Goal: Task Accomplishment & Management: Manage account settings

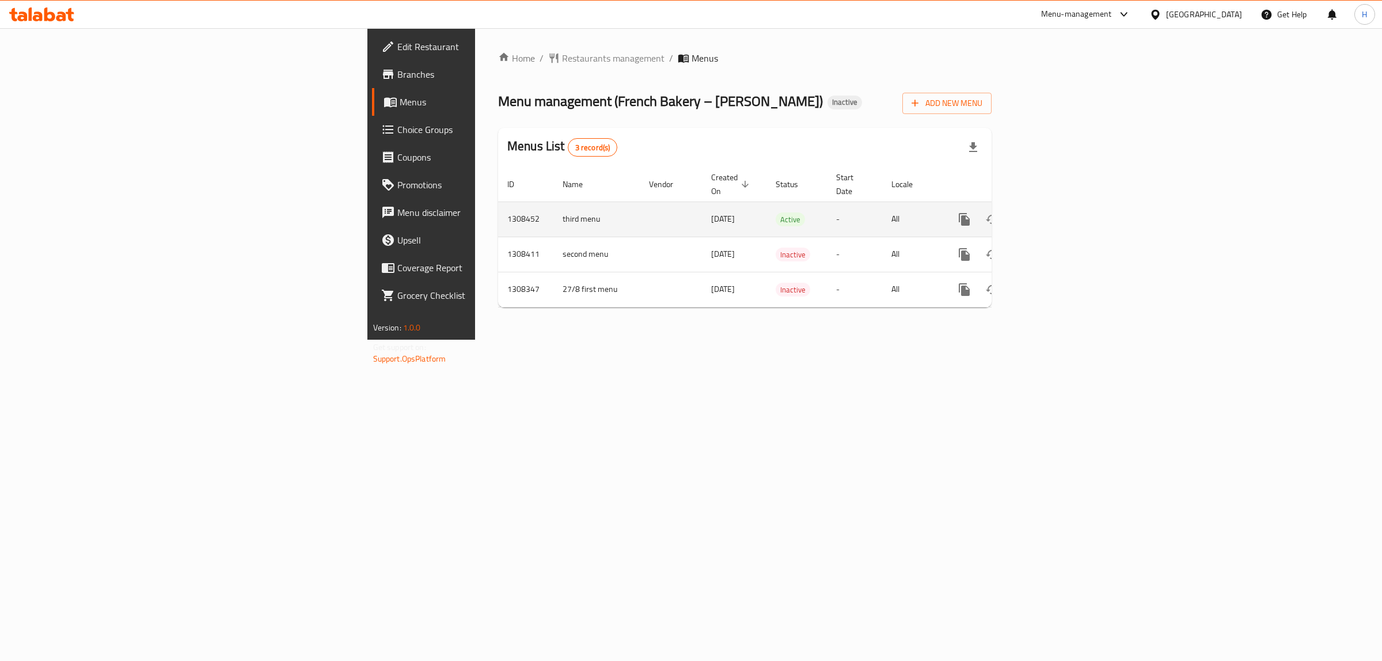
click at [1055, 213] on icon "enhanced table" at bounding box center [1048, 220] width 14 height 14
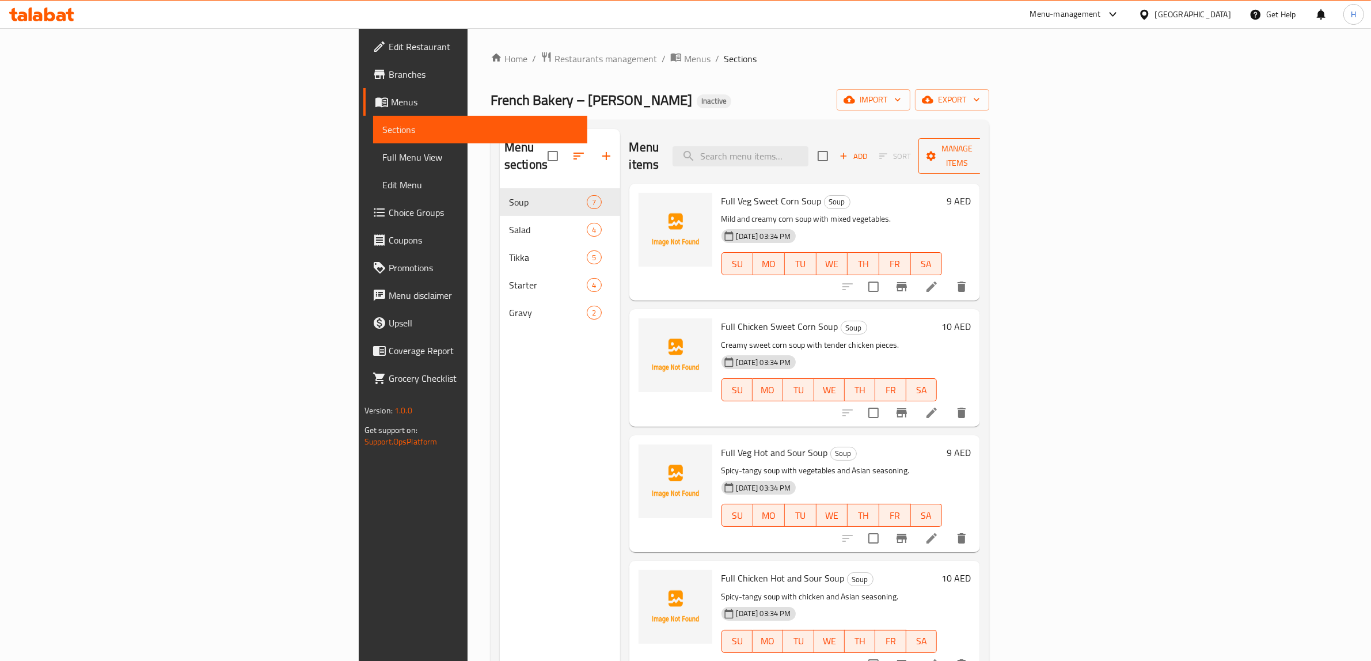
click at [987, 142] on span "Manage items" at bounding box center [957, 156] width 59 height 29
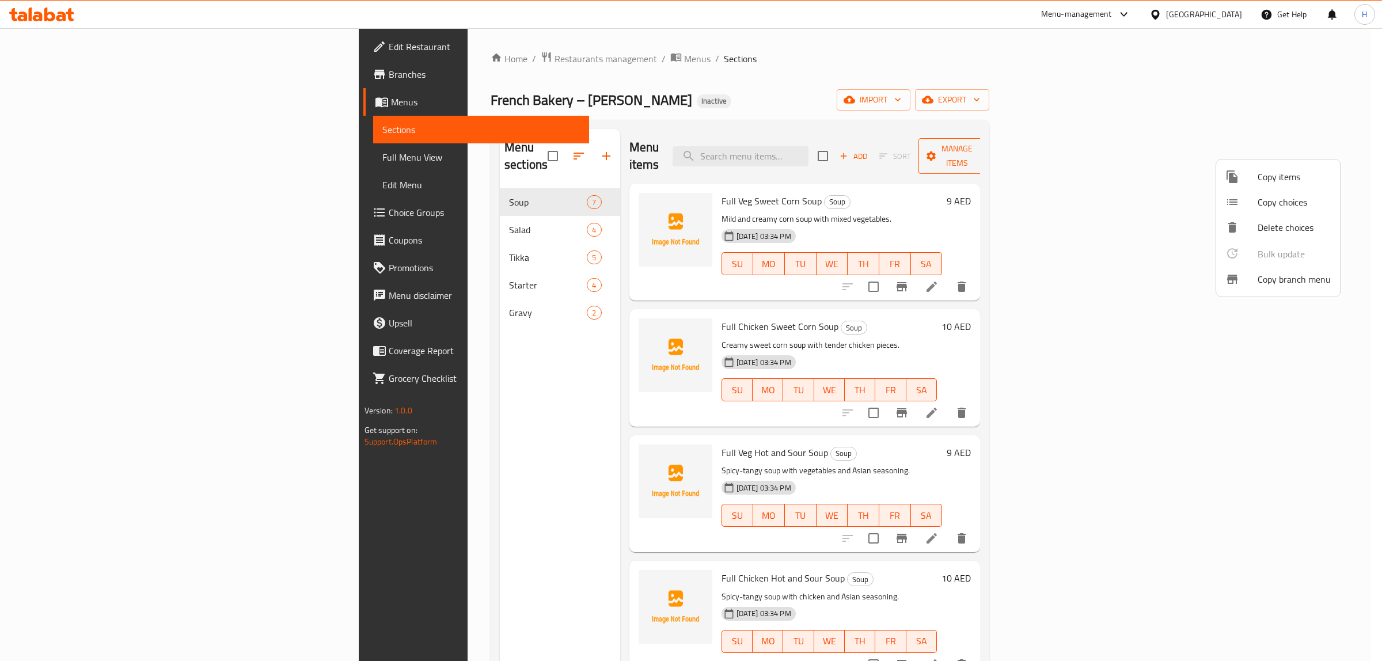
click at [1287, 141] on div at bounding box center [691, 330] width 1382 height 661
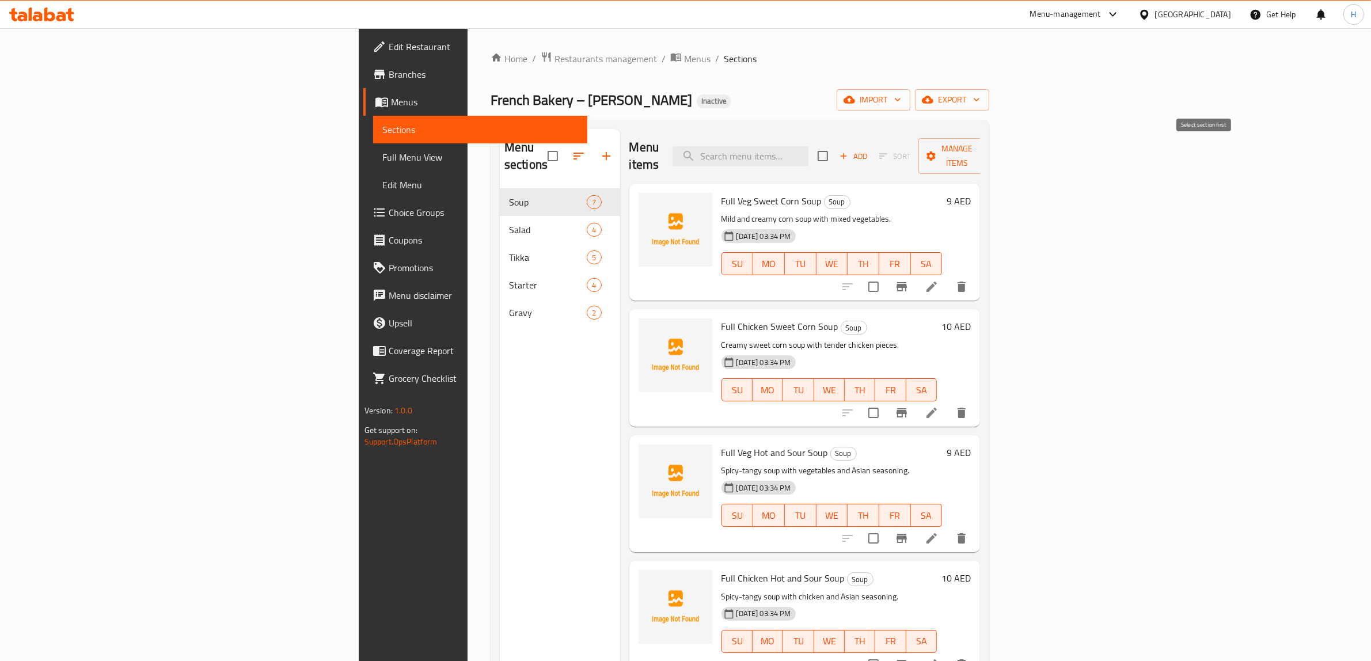
click at [869, 150] on span "Add" at bounding box center [853, 156] width 31 height 13
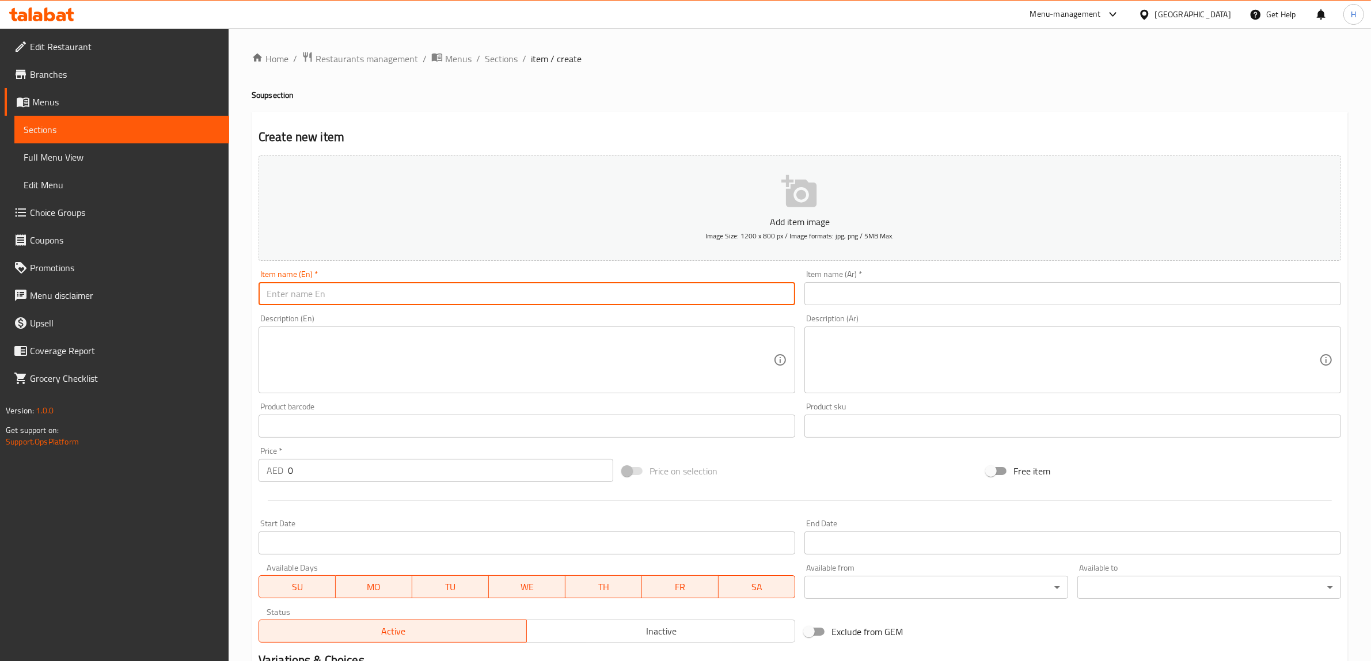
click at [464, 302] on input "text" at bounding box center [527, 293] width 537 height 23
type input "Single beef burger meal"
click at [892, 284] on input "text" at bounding box center [1073, 293] width 537 height 23
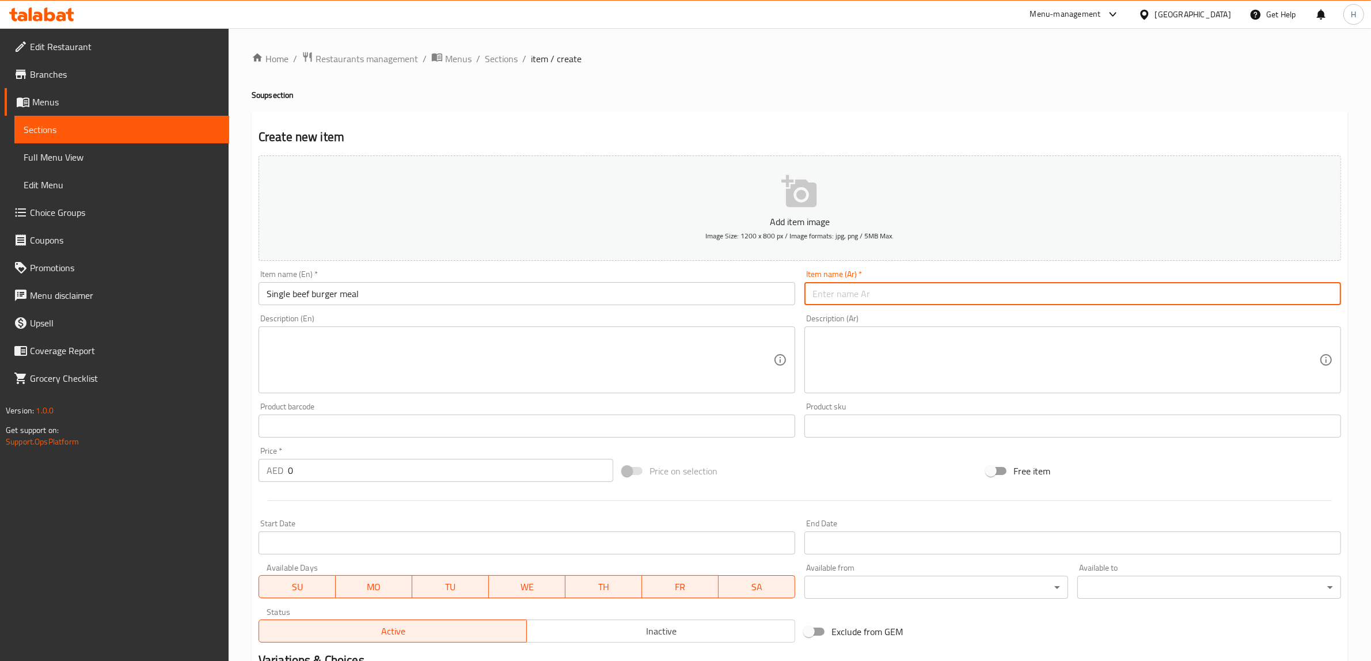
type input "سنجل برجر"
click at [618, 360] on textarea at bounding box center [520, 360] width 507 height 55
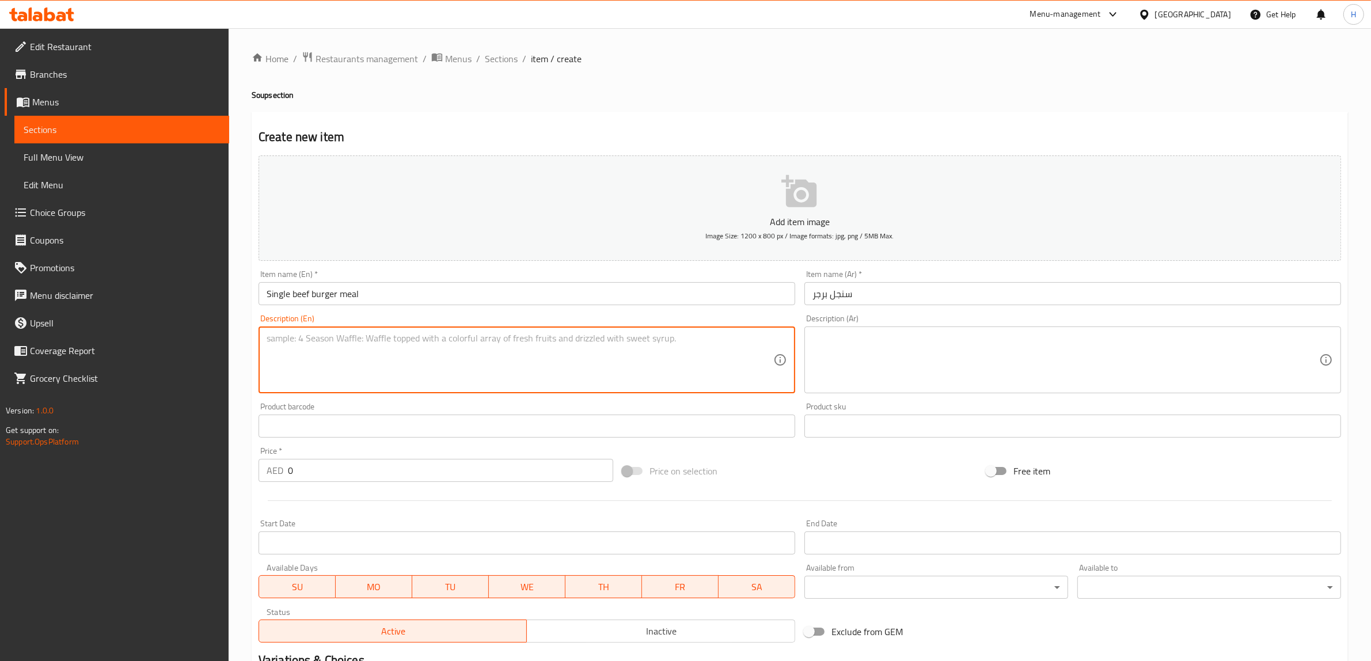
click at [448, 464] on input "0" at bounding box center [450, 470] width 325 height 23
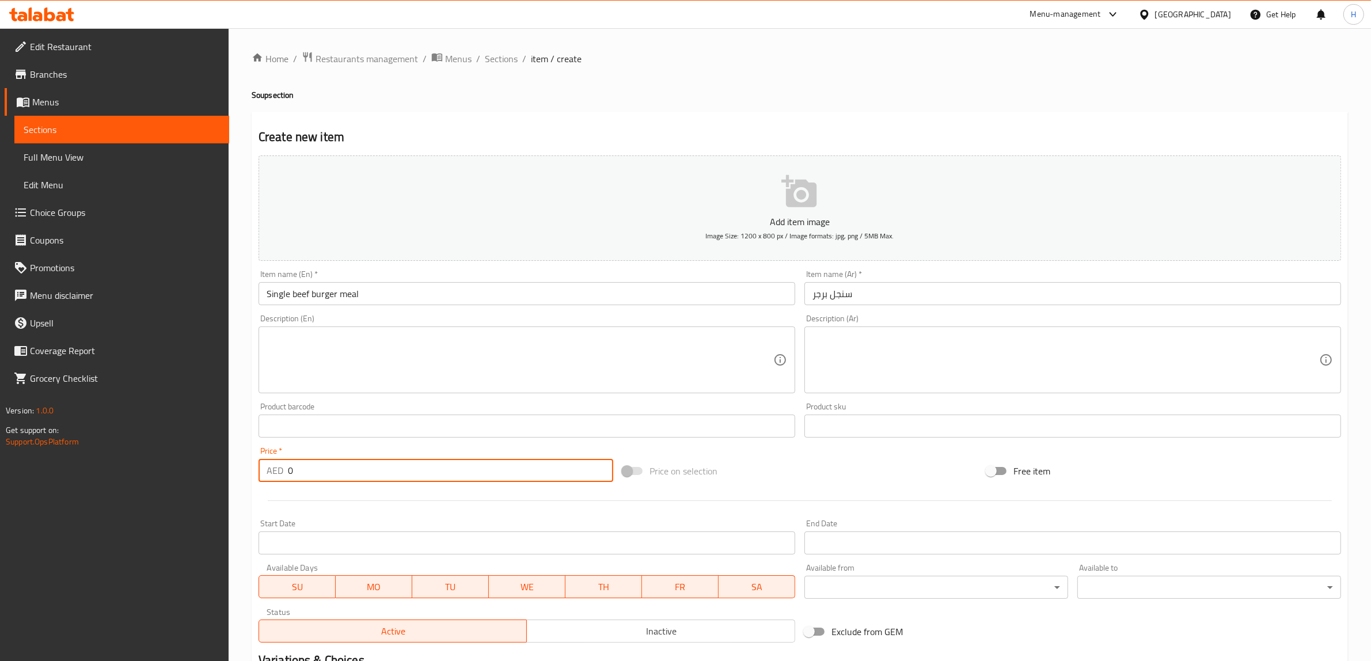
click at [448, 464] on input "0" at bounding box center [450, 470] width 325 height 23
type input "7.15"
click at [495, 237] on button "Add item image Image Size: 1200 x 800 px / Image formats: jpg, png / 5MB Max." at bounding box center [800, 208] width 1083 height 105
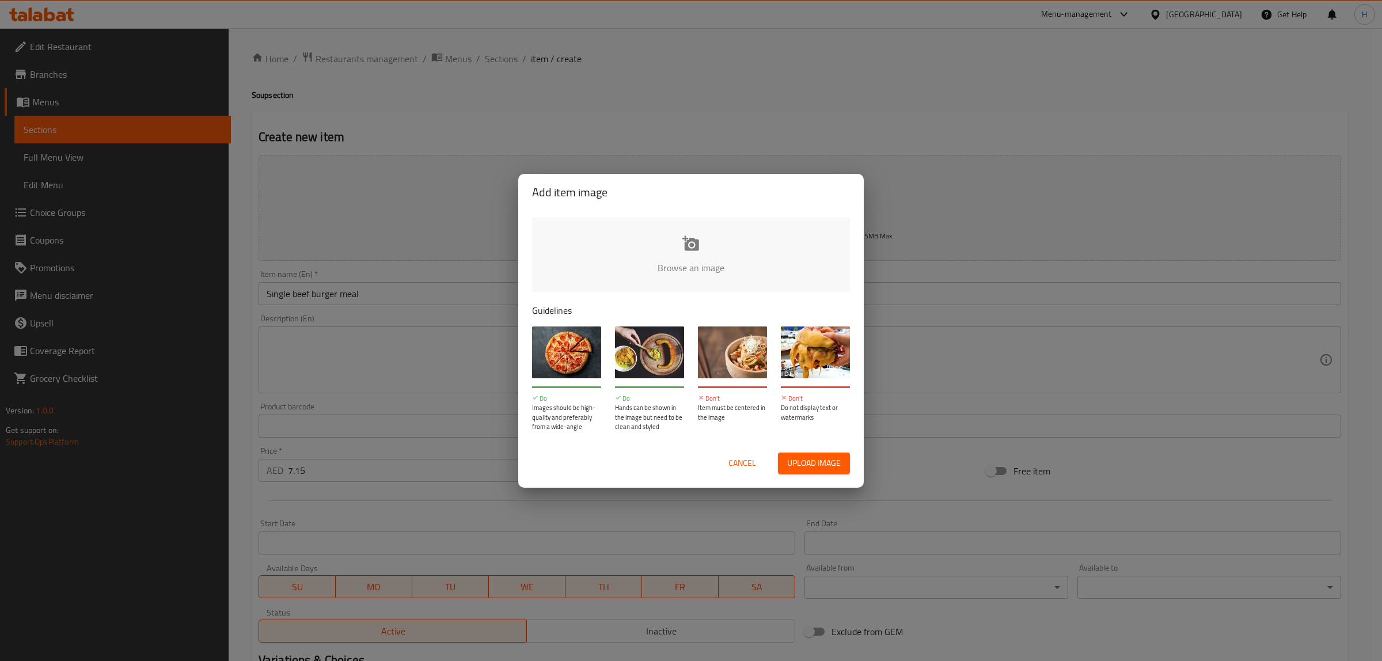
click at [399, 385] on div "Add item image Browse an image Guidelines Do Images should be high-quality and …" at bounding box center [691, 330] width 1382 height 661
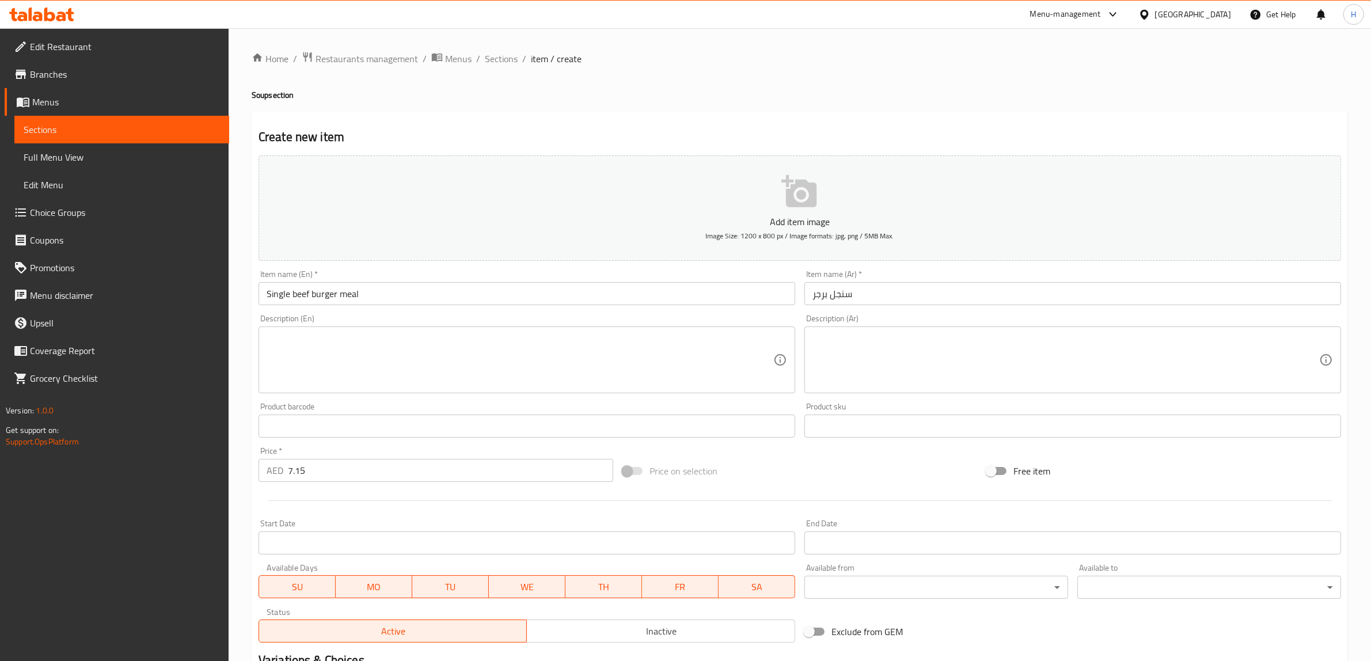
click at [244, 439] on div "Home / Restaurants management / Menus / Sections / item / create Soup section C…" at bounding box center [800, 416] width 1143 height 776
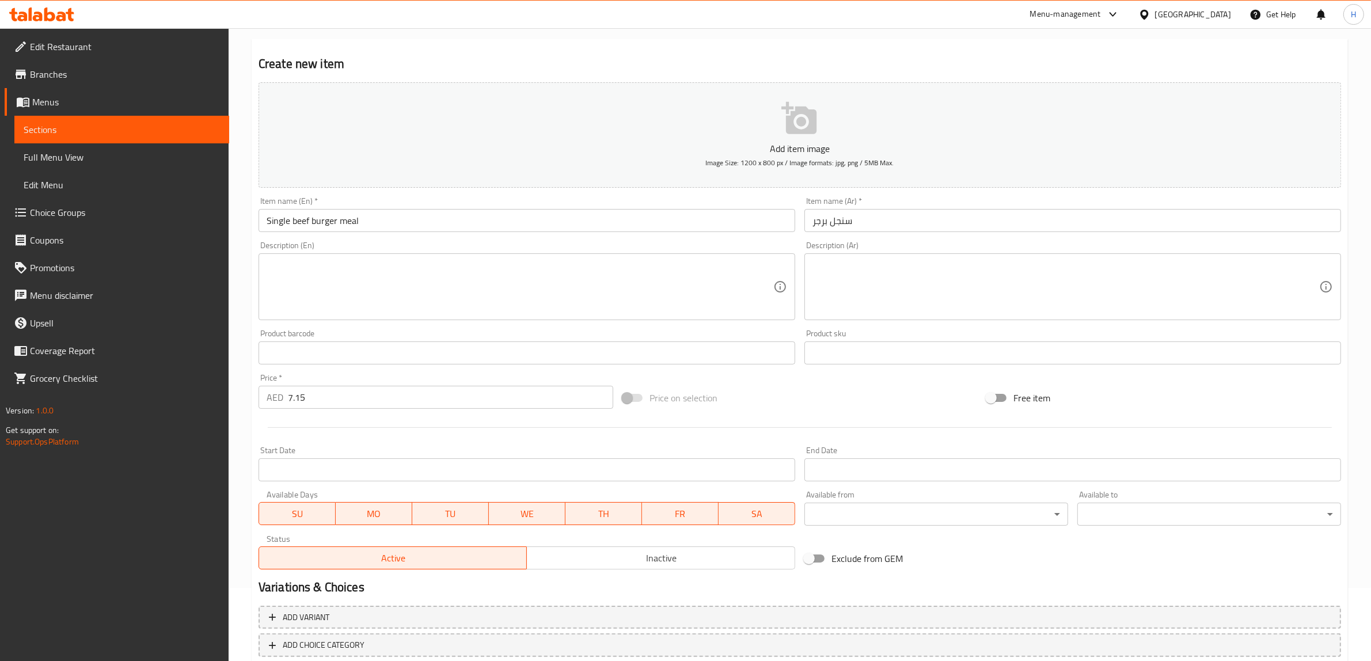
scroll to position [141, 0]
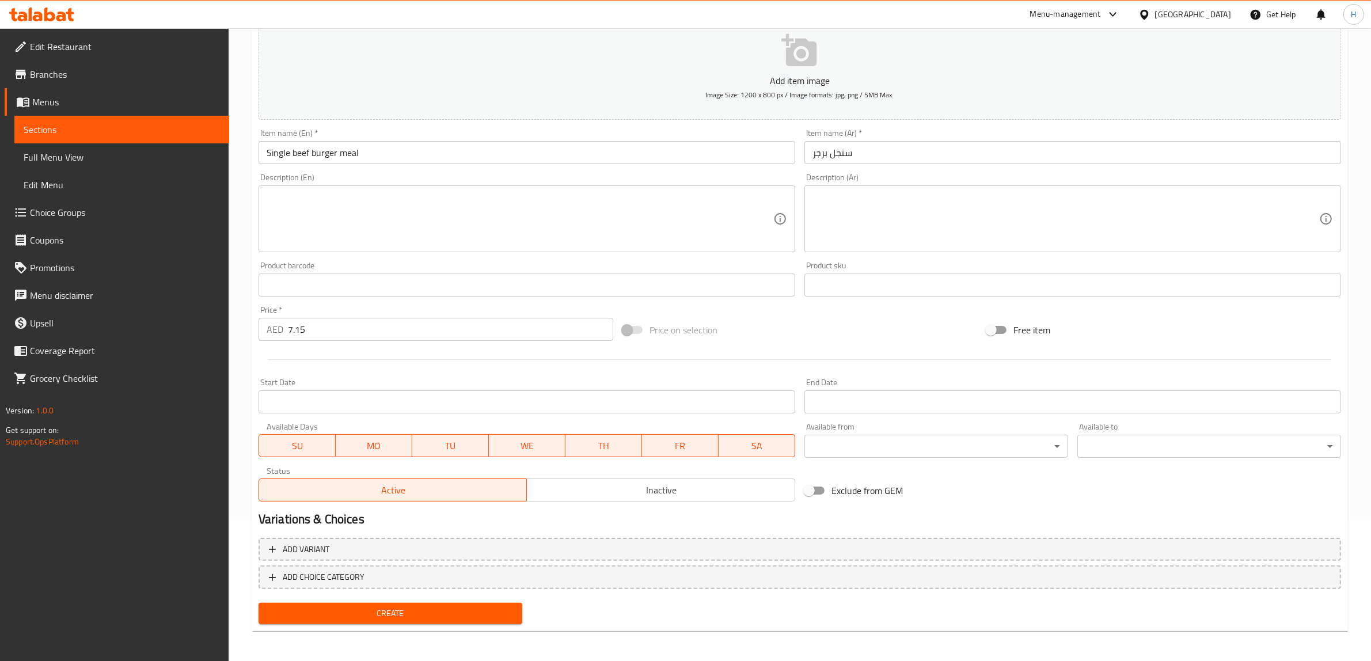
click at [402, 619] on span "Create" at bounding box center [390, 613] width 245 height 14
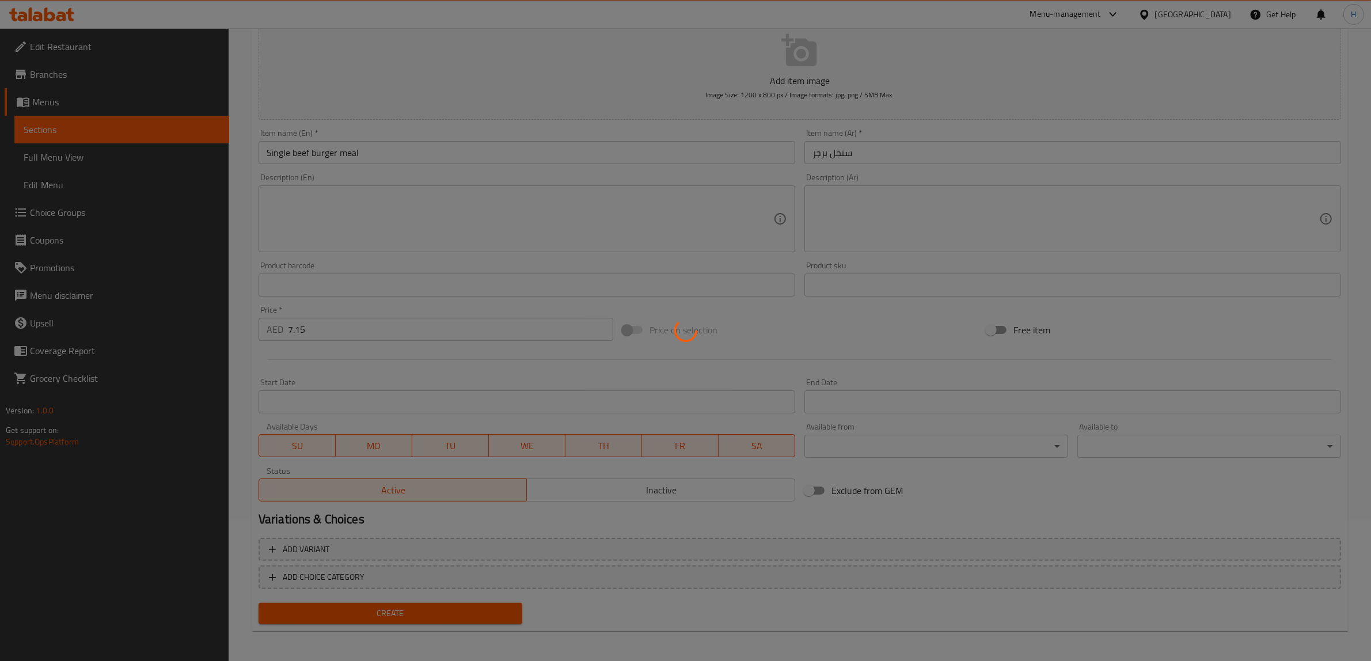
type input "0"
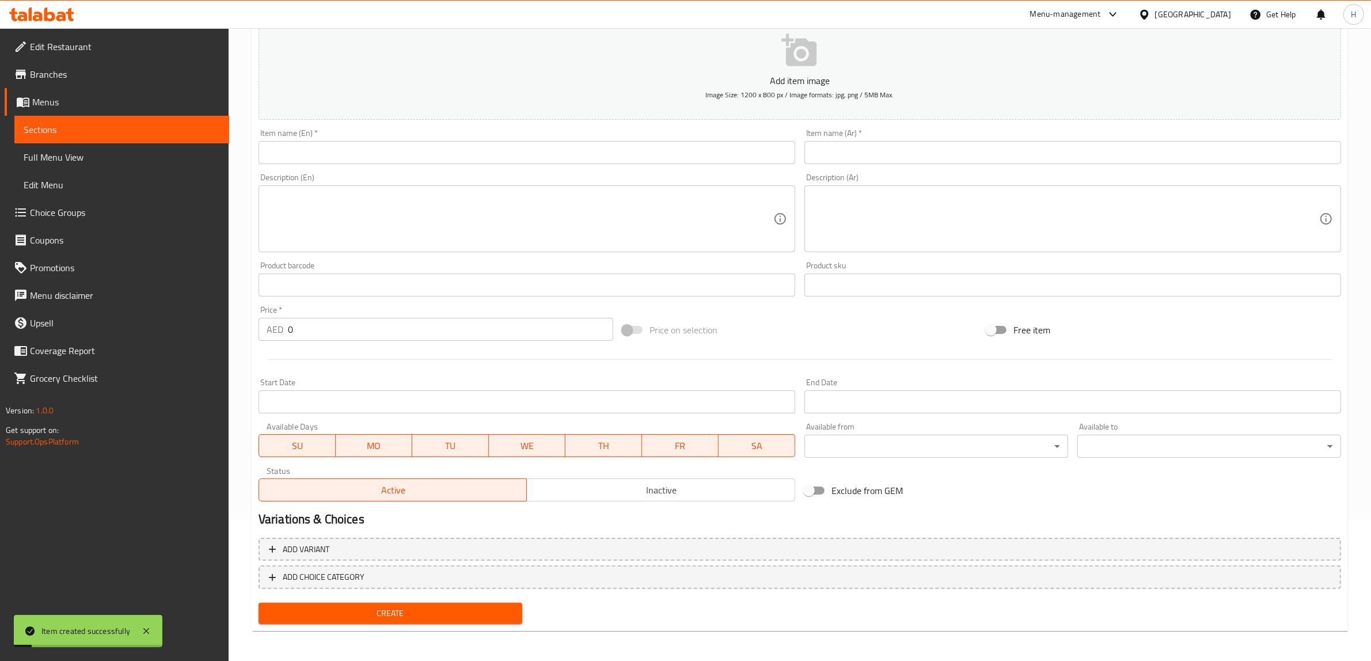
click at [119, 128] on span "Sections" at bounding box center [122, 130] width 196 height 14
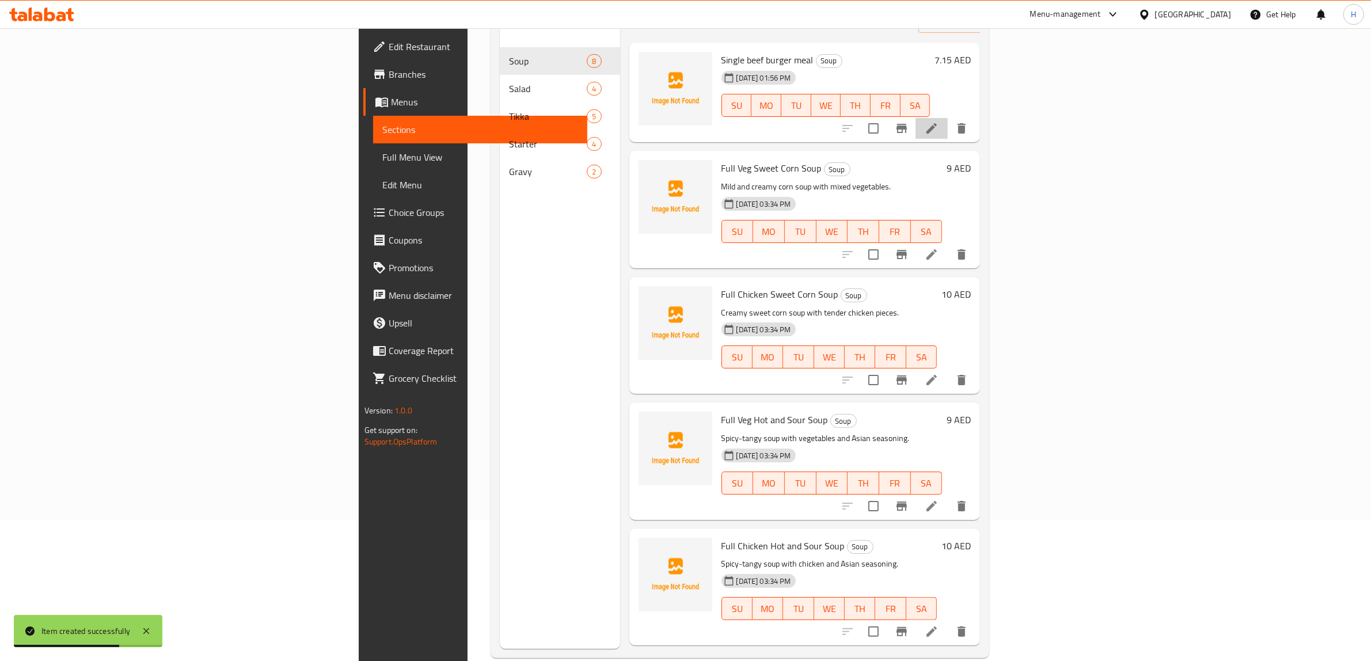
click at [948, 118] on li at bounding box center [932, 128] width 32 height 21
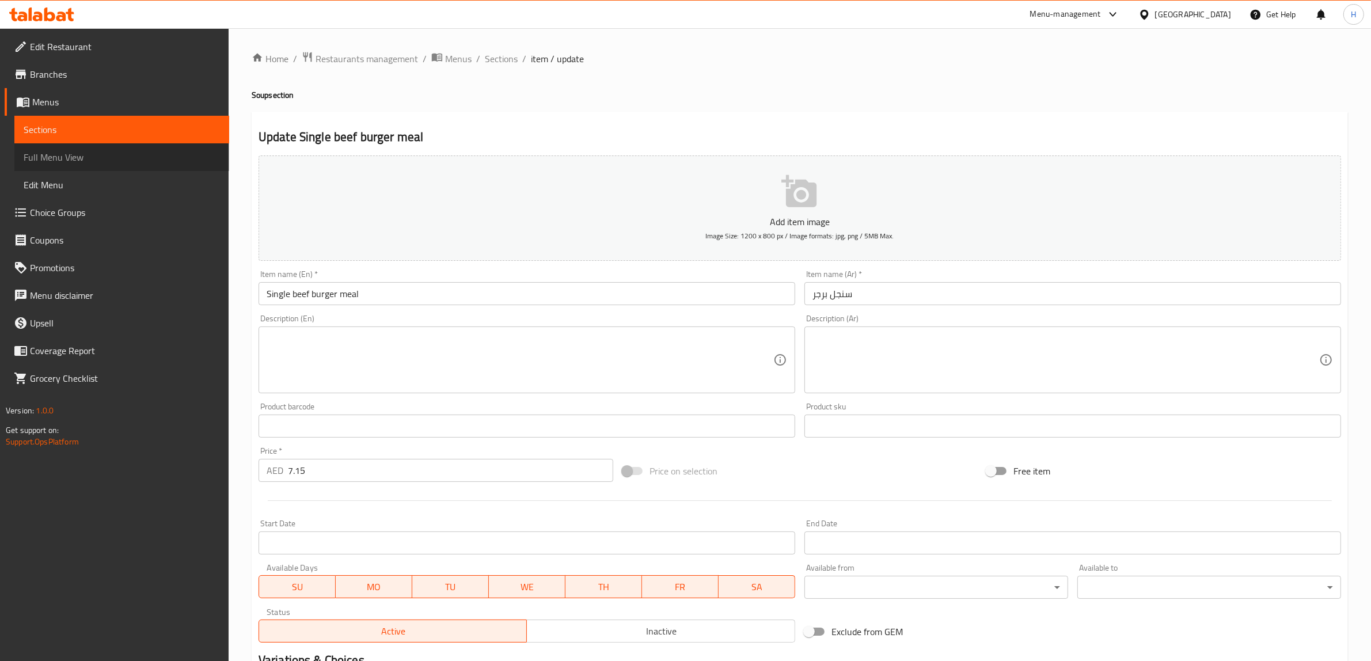
click at [116, 168] on link "Full Menu View" at bounding box center [121, 157] width 215 height 28
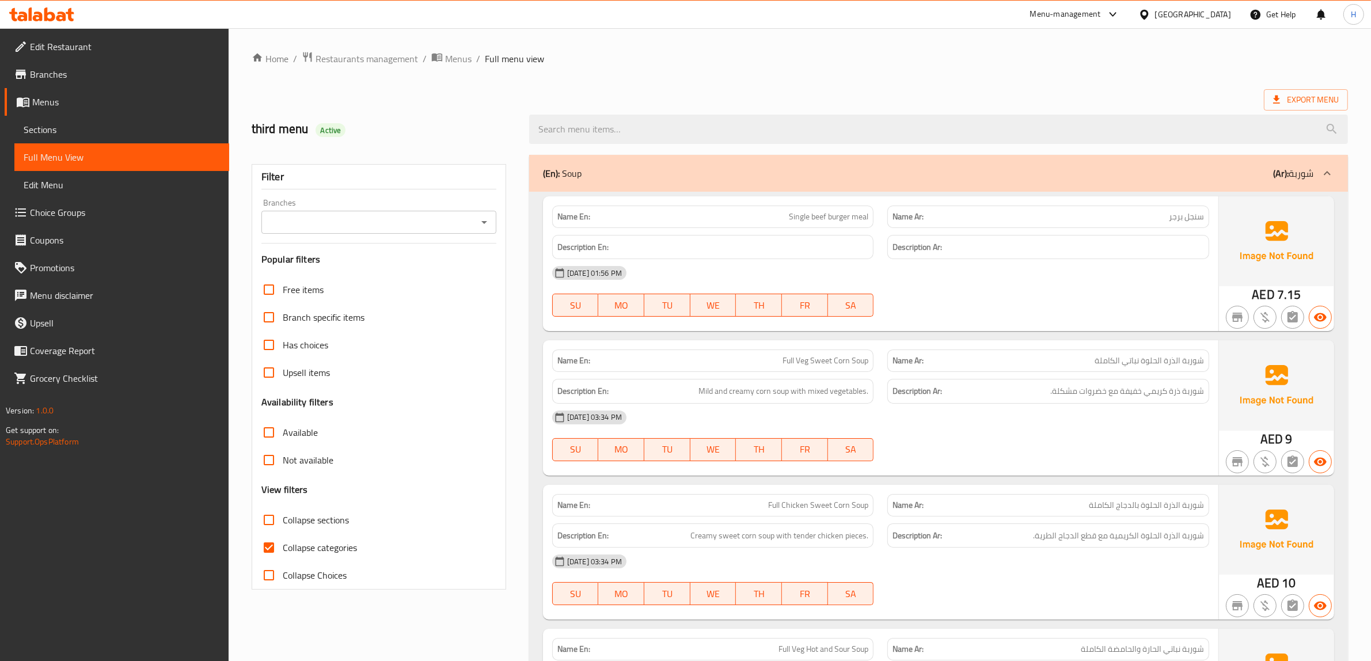
click at [96, 131] on span "Sections" at bounding box center [122, 130] width 196 height 14
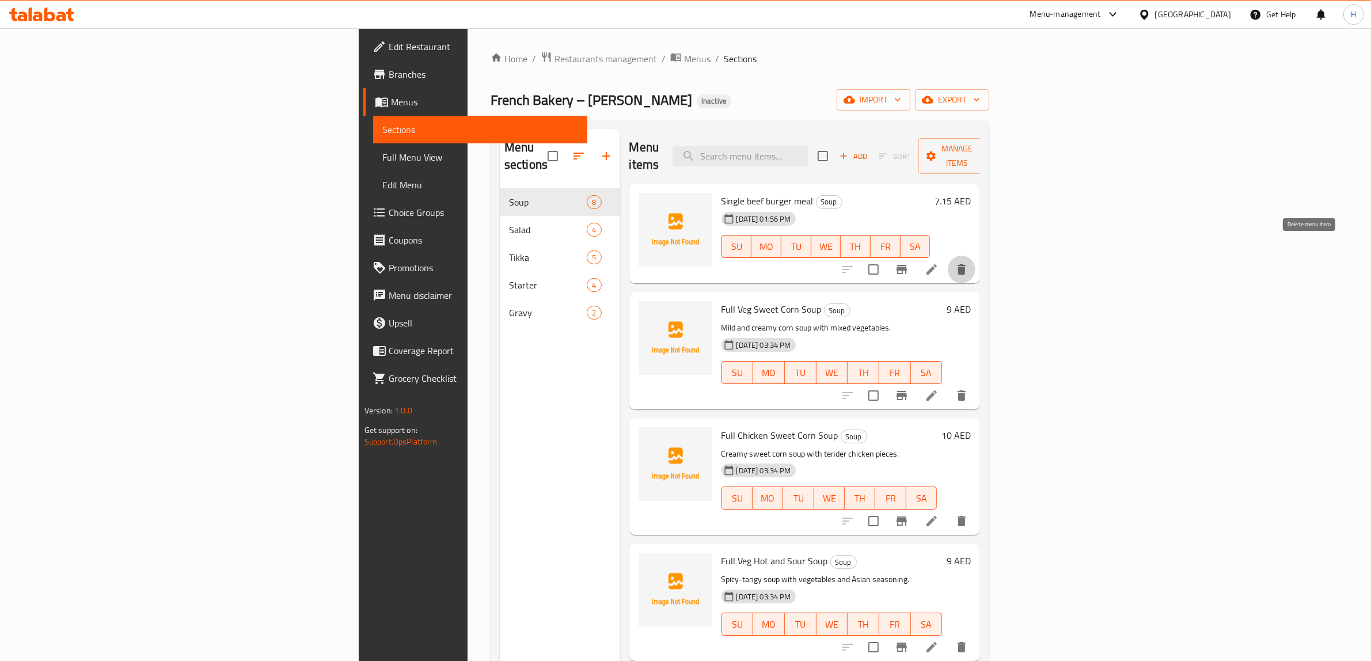
click at [976, 256] on button "delete" at bounding box center [962, 270] width 28 height 28
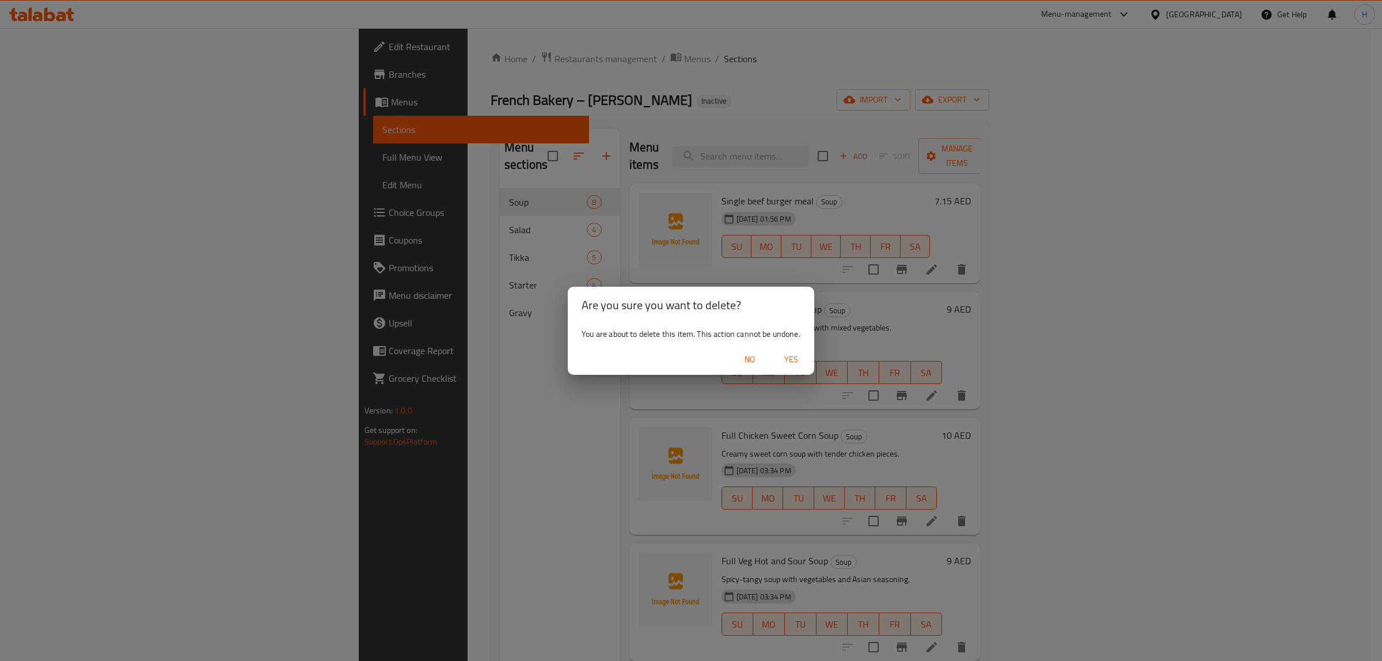
click at [880, 222] on div "Are you sure you want to delete? You are about to delete this item. This action…" at bounding box center [691, 330] width 1382 height 661
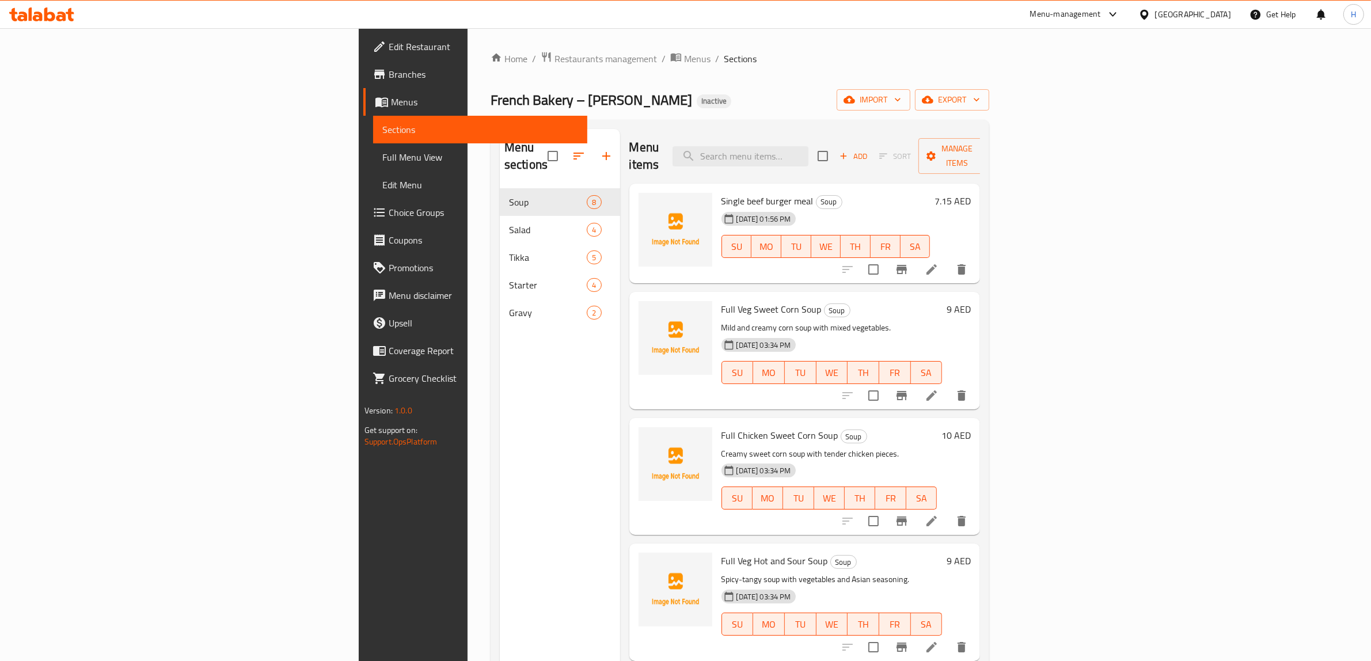
click at [981, 271] on div "Menu items Add Sort Manage items Single beef burger meal Soup [DATE] 01:56 PM S…" at bounding box center [800, 459] width 361 height 661
click at [976, 263] on div at bounding box center [905, 270] width 142 height 28
click at [939, 263] on icon at bounding box center [932, 270] width 14 height 14
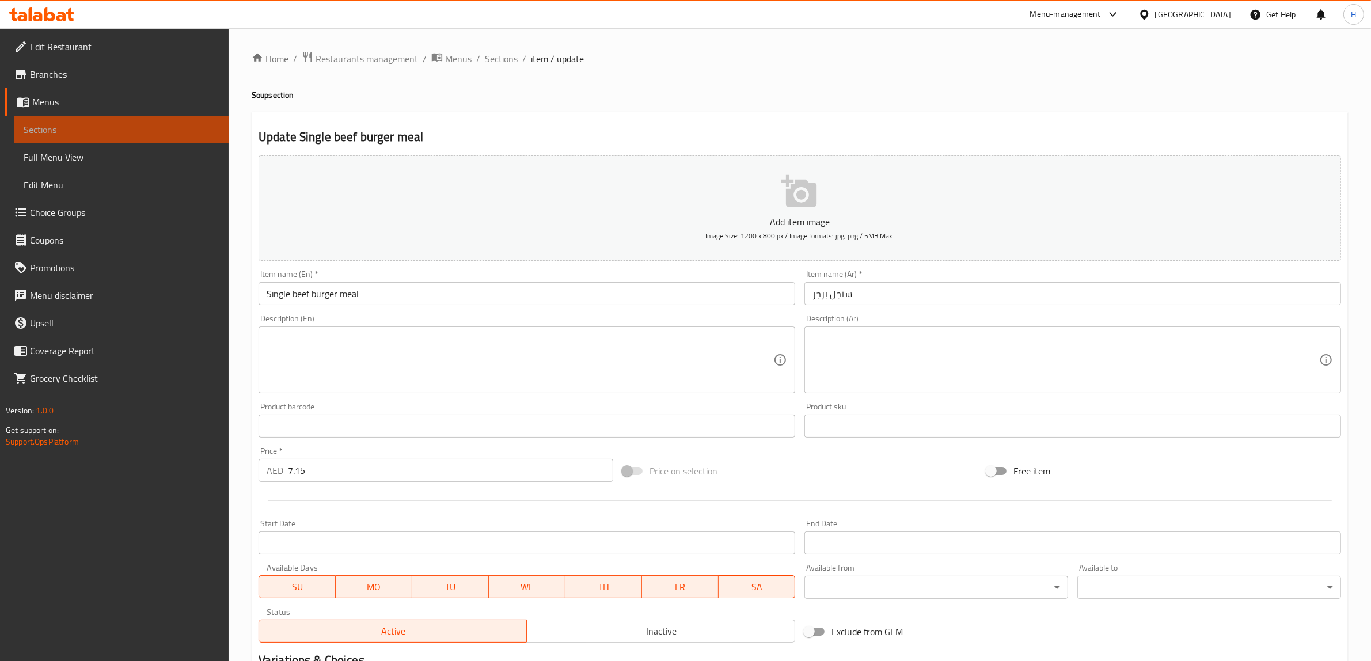
click at [103, 121] on link "Sections" at bounding box center [121, 130] width 215 height 28
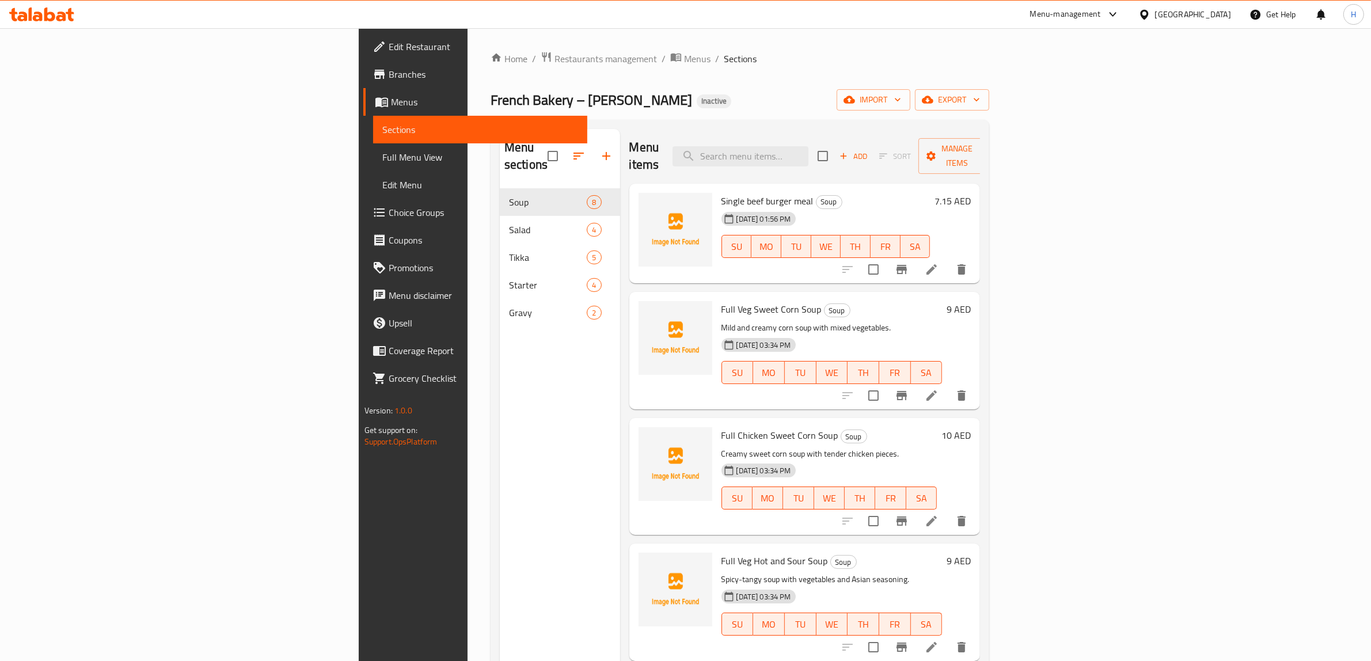
click at [966, 264] on icon "delete" at bounding box center [962, 269] width 8 height 10
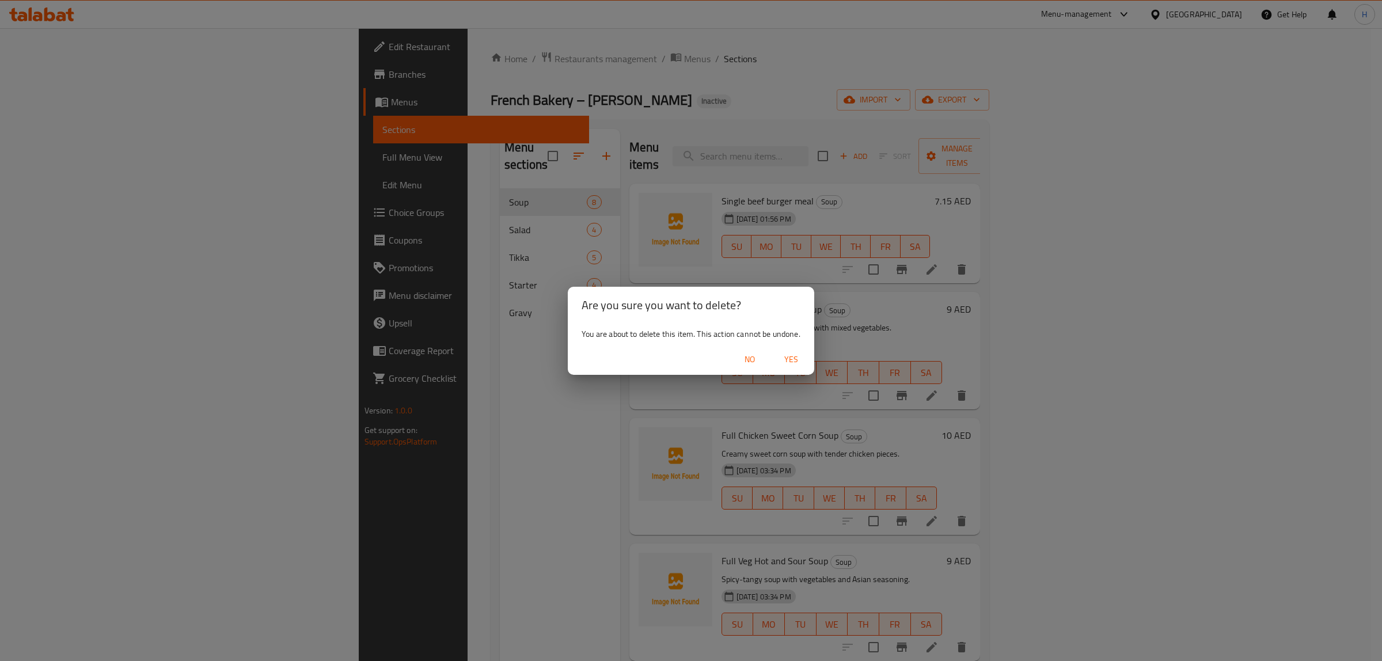
click at [776, 355] on button "Yes" at bounding box center [791, 359] width 37 height 21
